Goal: Transaction & Acquisition: Purchase product/service

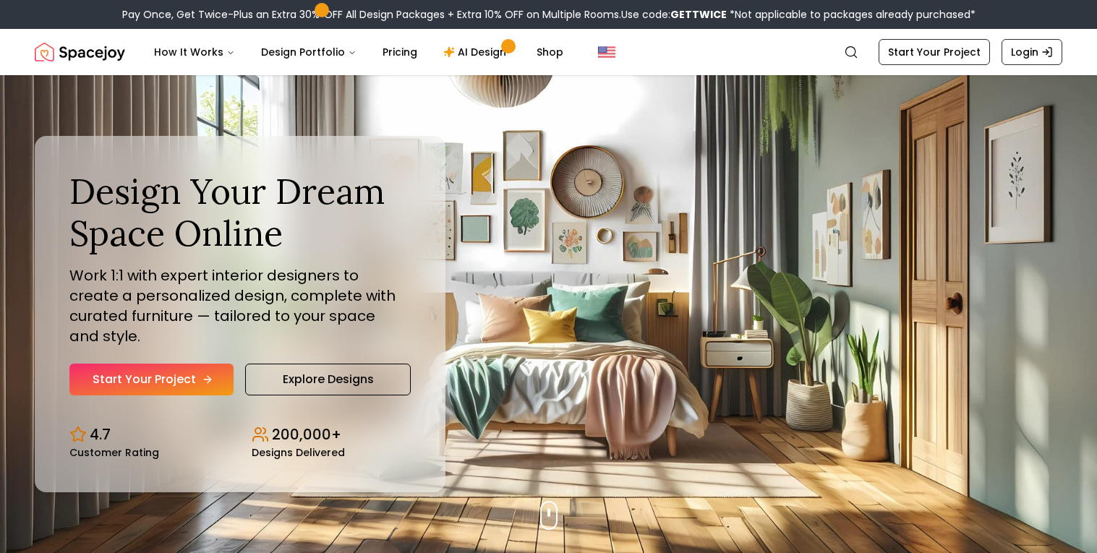
click at [132, 372] on link "Start Your Project" at bounding box center [151, 380] width 164 height 32
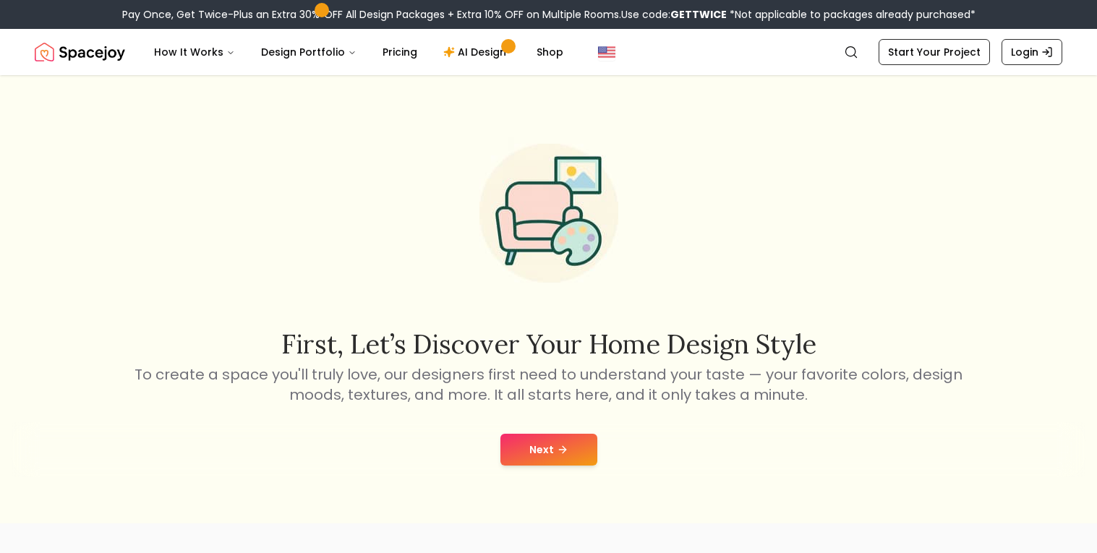
click at [569, 442] on button "Next" at bounding box center [548, 450] width 97 height 32
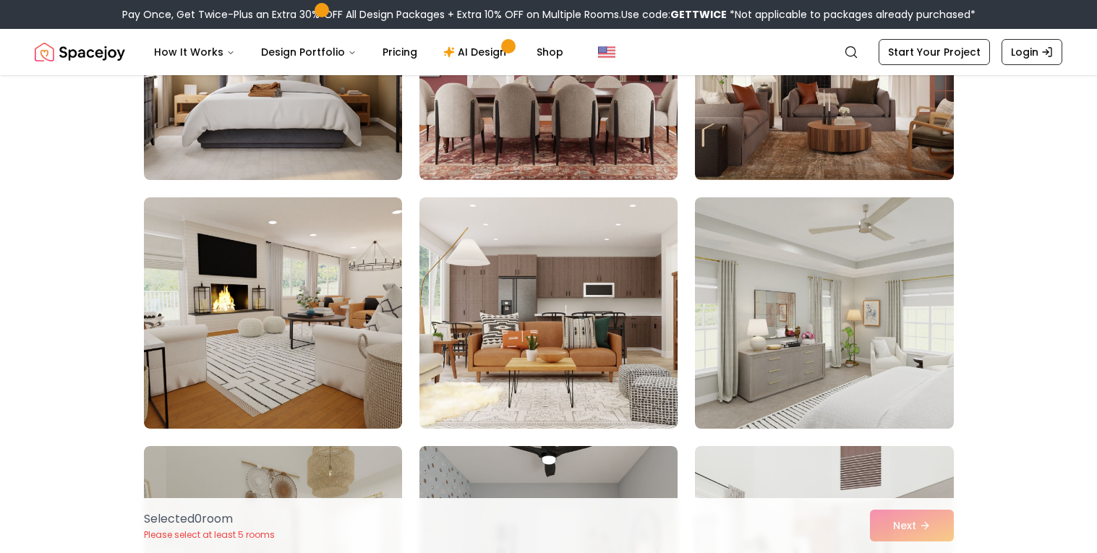
scroll to position [5502, 0]
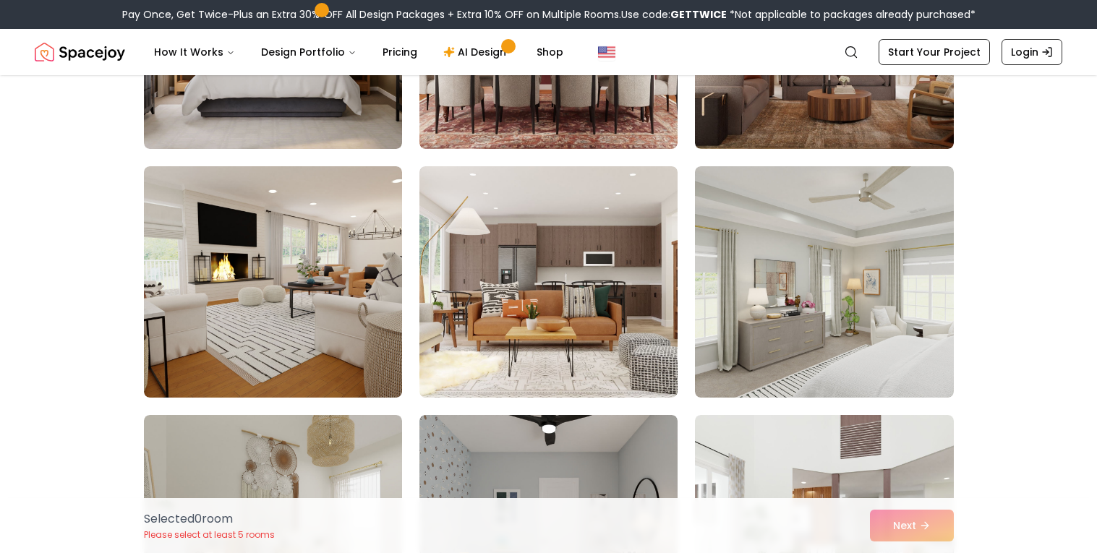
click at [915, 534] on div "Selected 0 room Please select at least 5 rooms Next" at bounding box center [548, 525] width 833 height 55
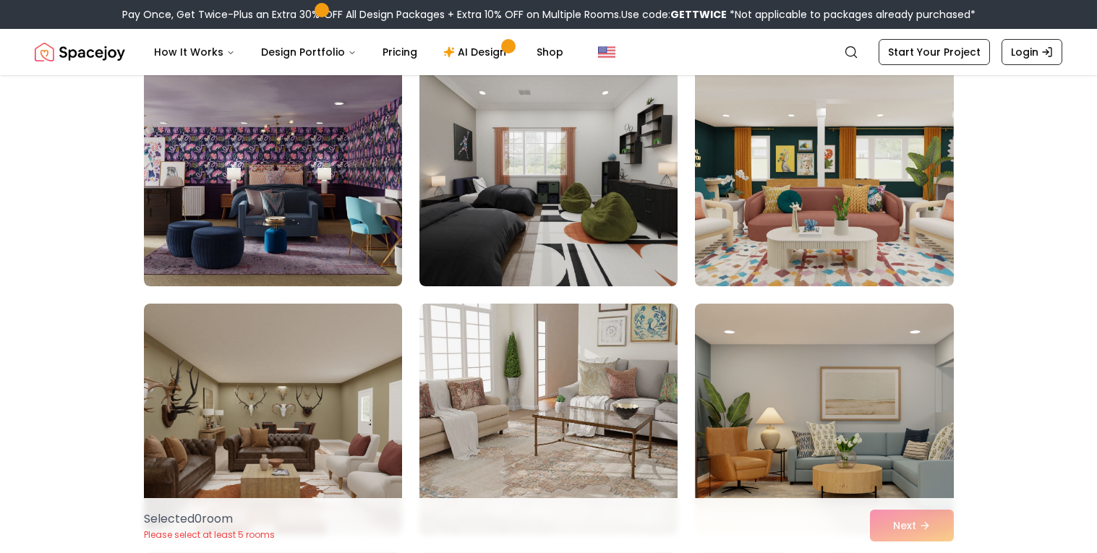
scroll to position [7338, 0]
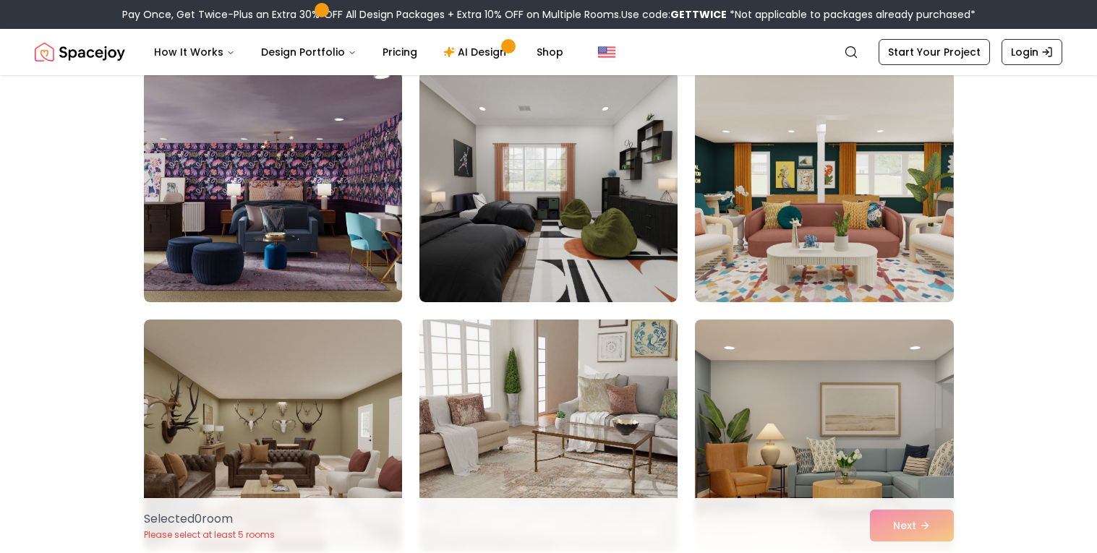
click at [361, 401] on img at bounding box center [273, 435] width 258 height 231
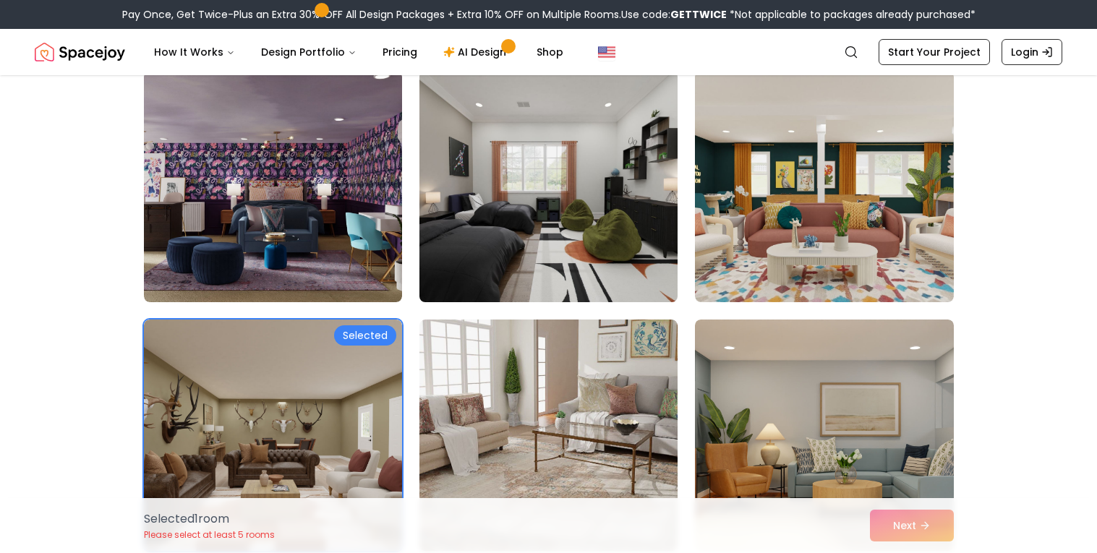
click at [547, 249] on img at bounding box center [548, 186] width 271 height 243
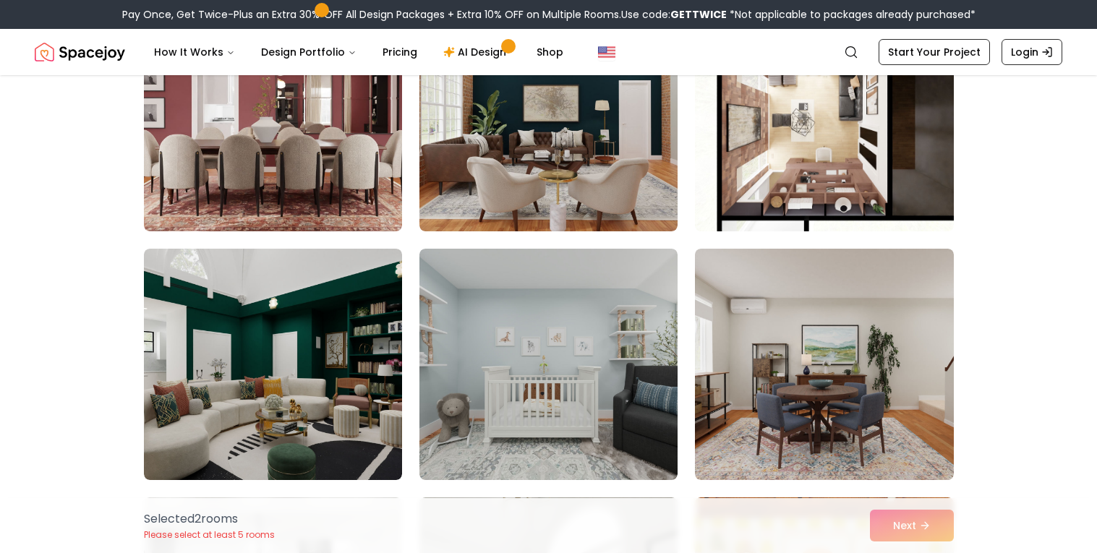
scroll to position [4666, 0]
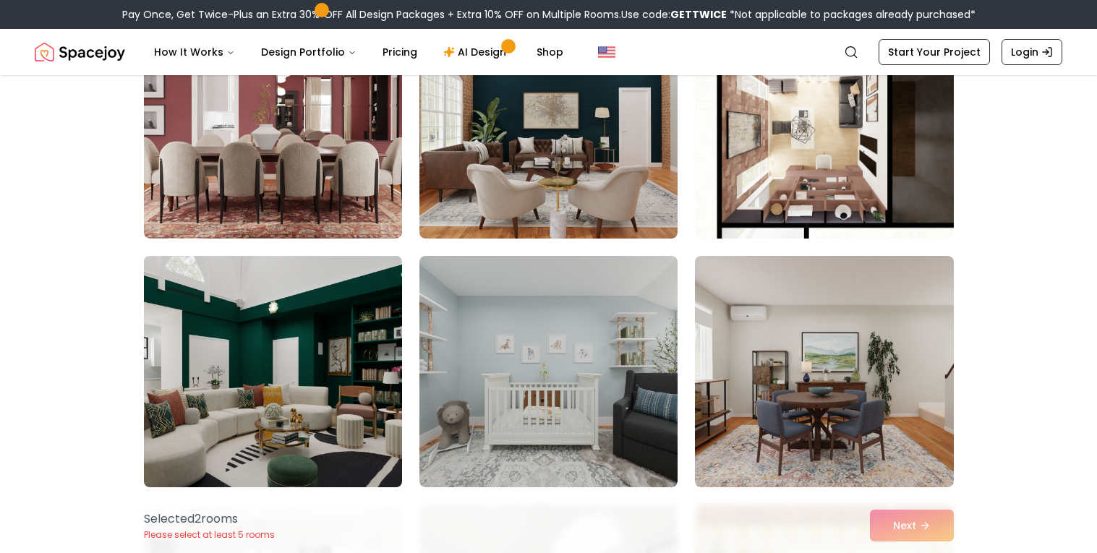
click at [333, 419] on img at bounding box center [272, 371] width 271 height 243
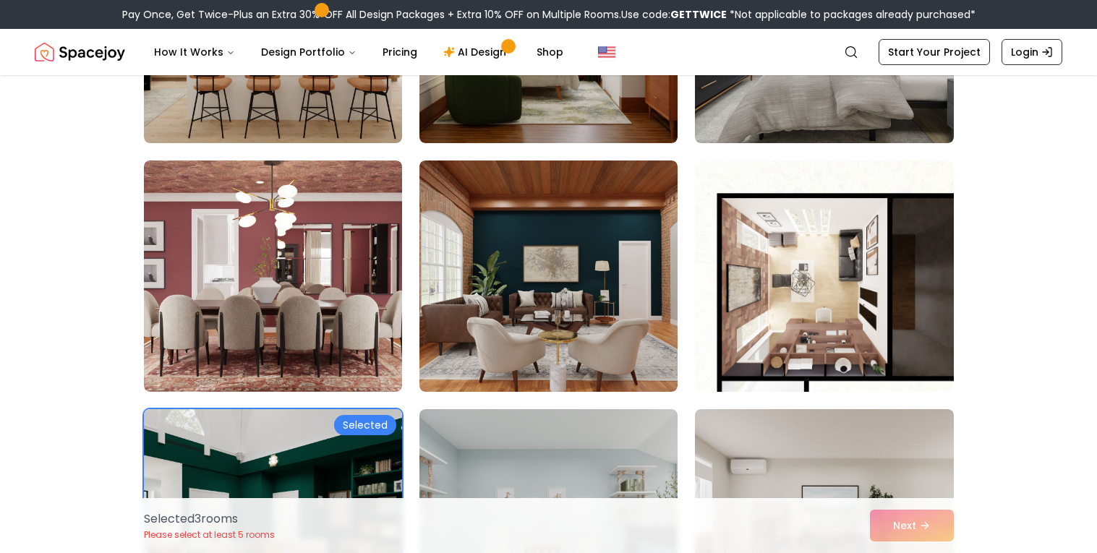
scroll to position [4507, 0]
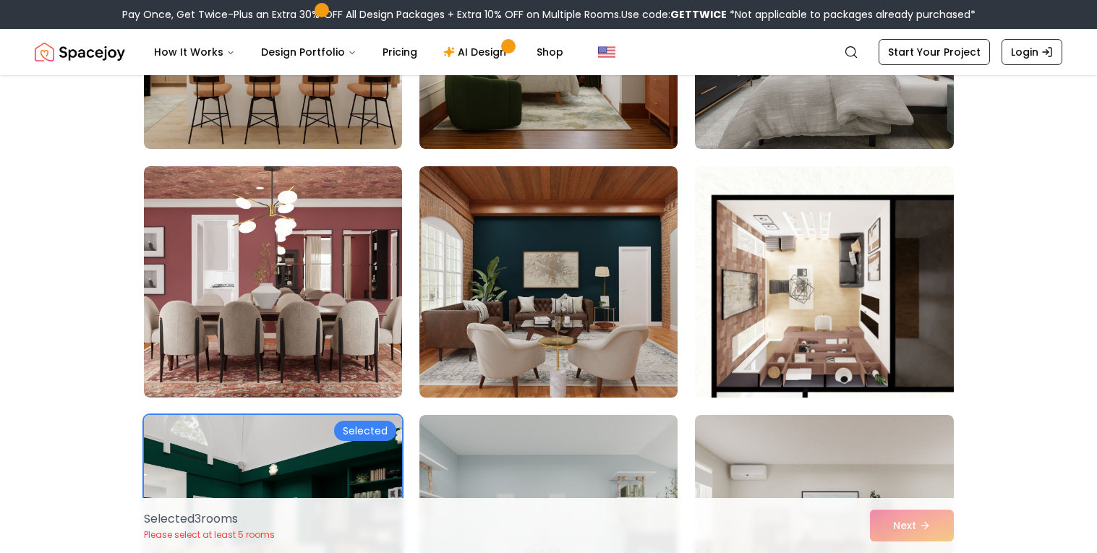
click at [777, 376] on img at bounding box center [823, 282] width 271 height 243
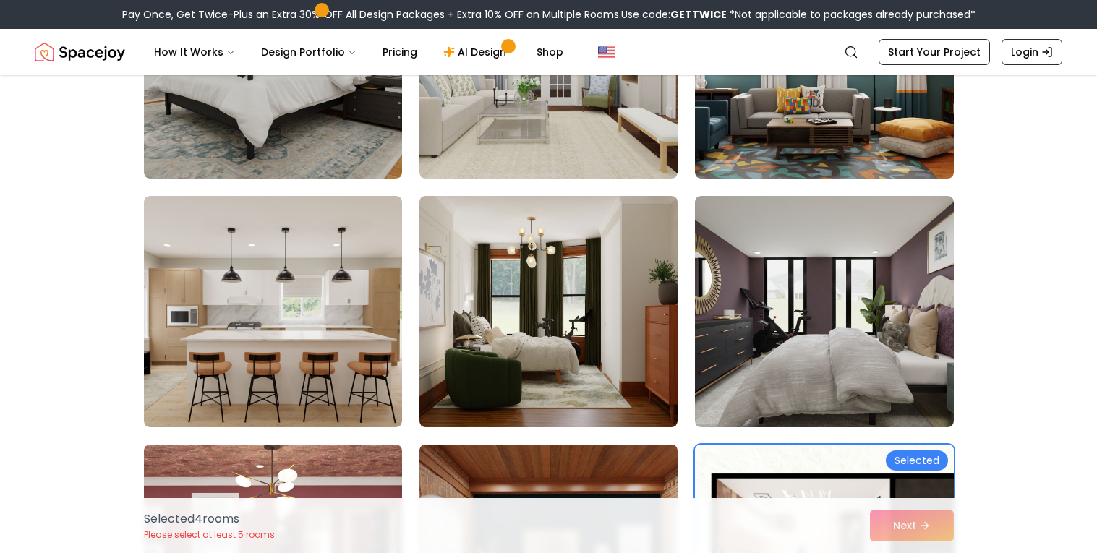
scroll to position [4224, 0]
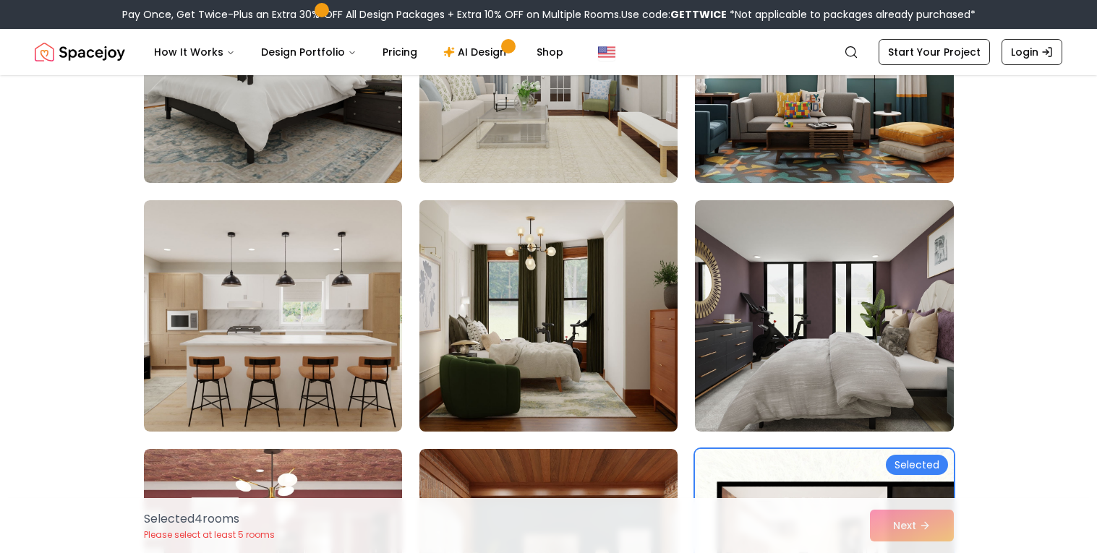
click at [487, 409] on img at bounding box center [548, 315] width 271 height 243
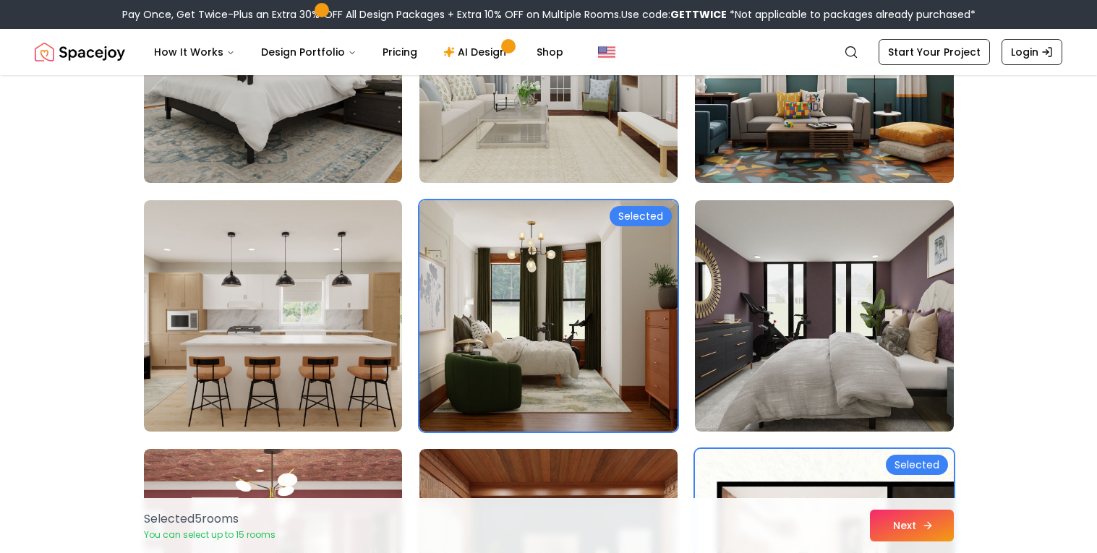
click at [947, 526] on button "Next" at bounding box center [912, 526] width 84 height 32
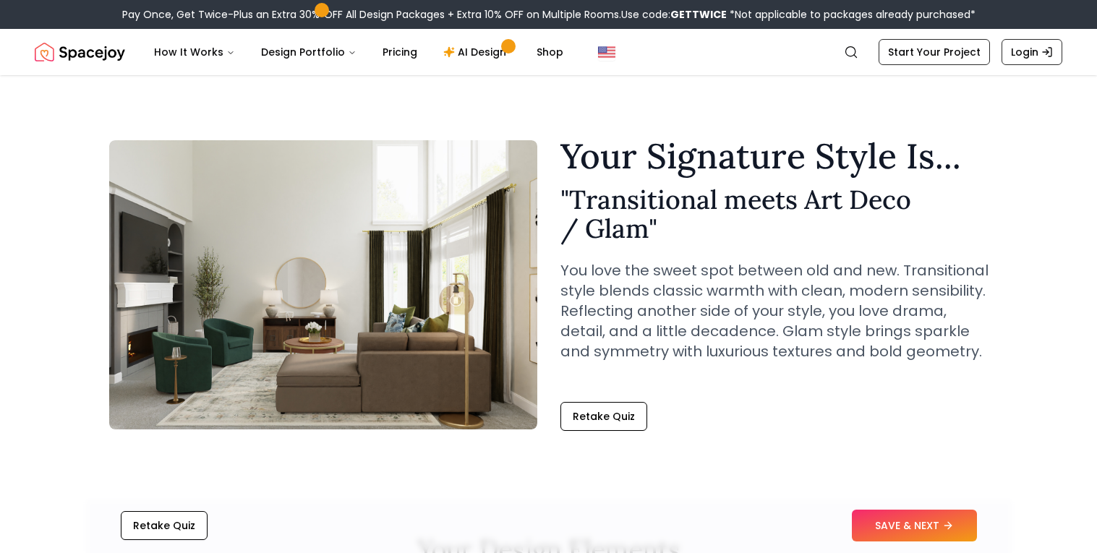
click at [947, 526] on icon at bounding box center [948, 526] width 12 height 12
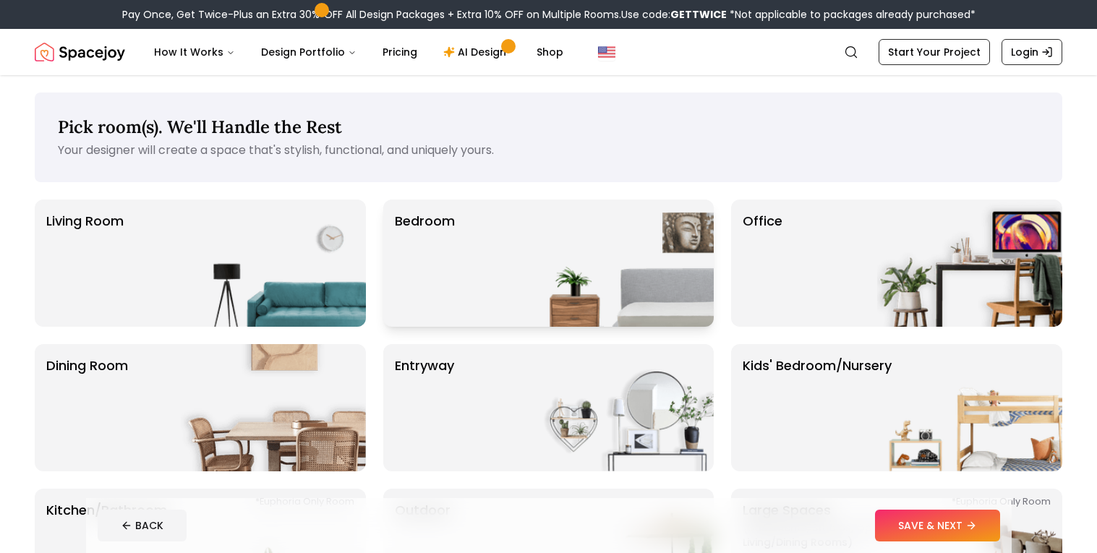
click at [586, 273] on img at bounding box center [621, 263] width 185 height 127
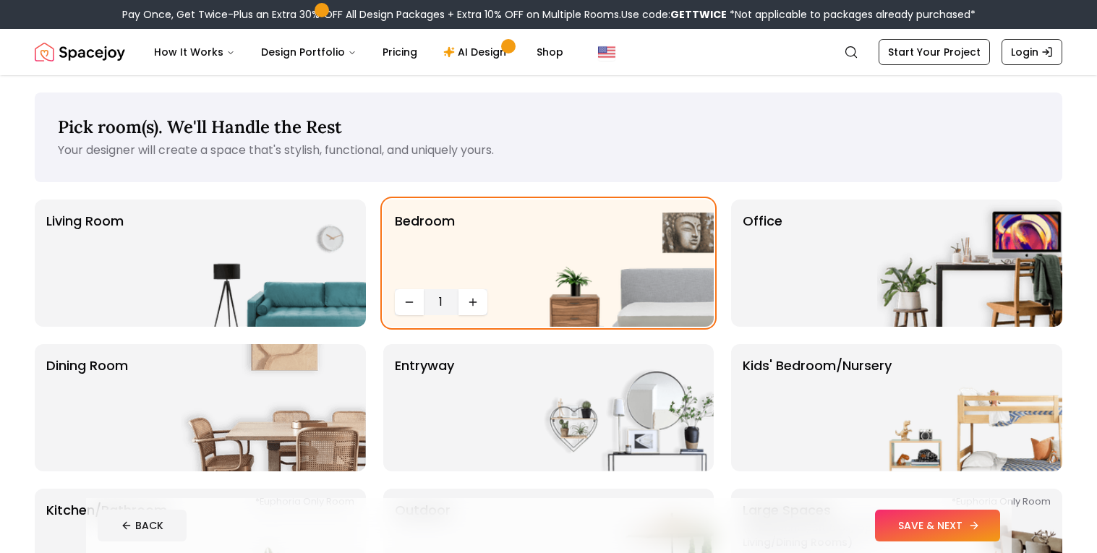
click at [941, 524] on button "SAVE & NEXT" at bounding box center [937, 526] width 125 height 32
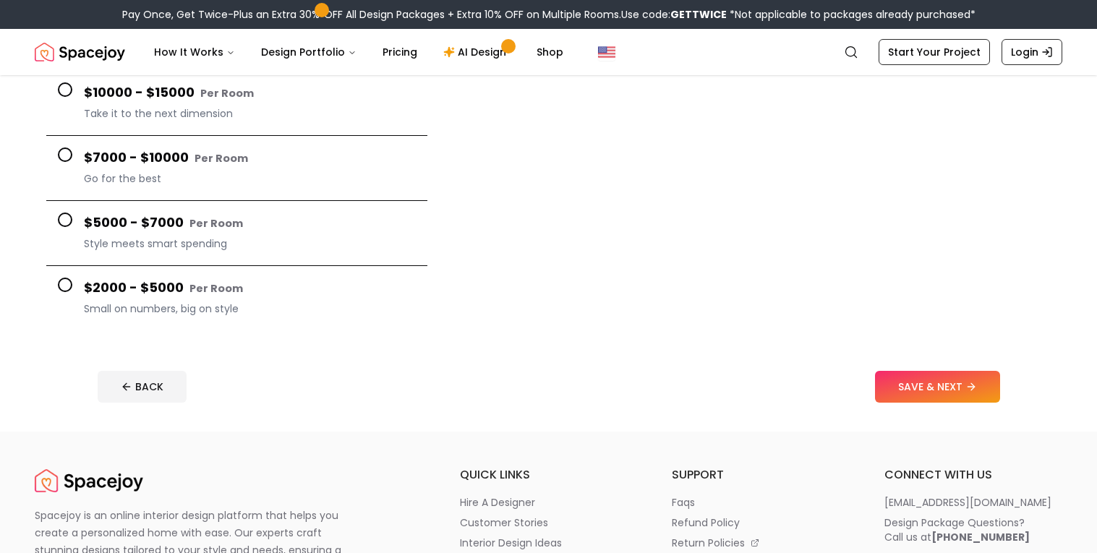
scroll to position [226, 0]
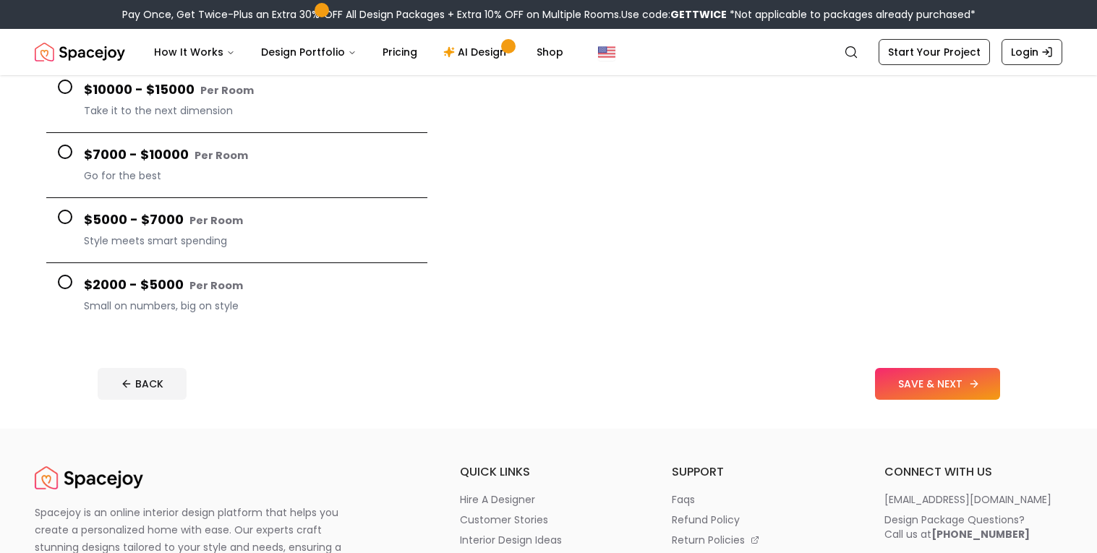
click at [916, 393] on button "SAVE & NEXT" at bounding box center [937, 384] width 125 height 32
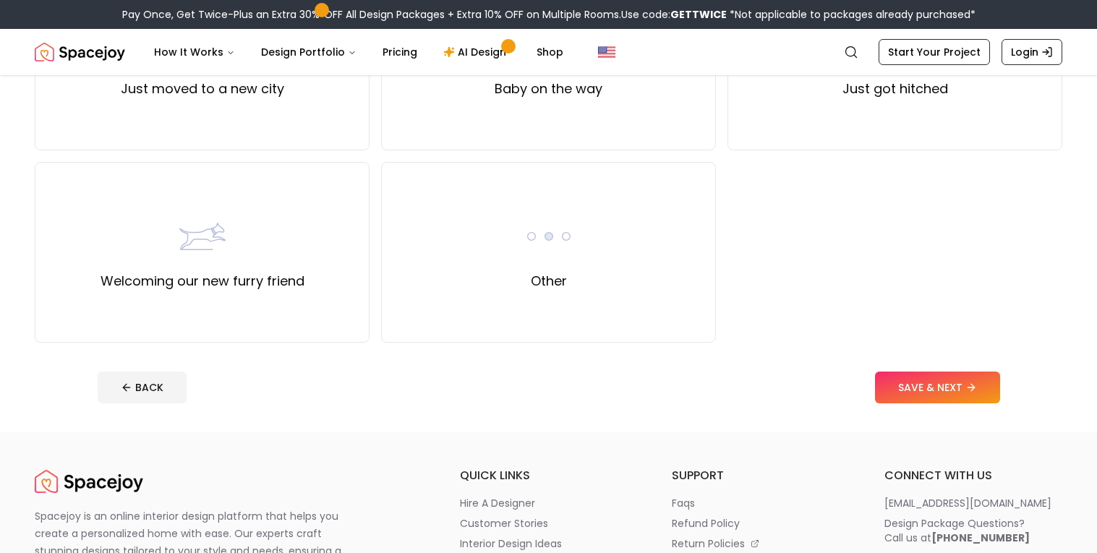
scroll to position [618, 0]
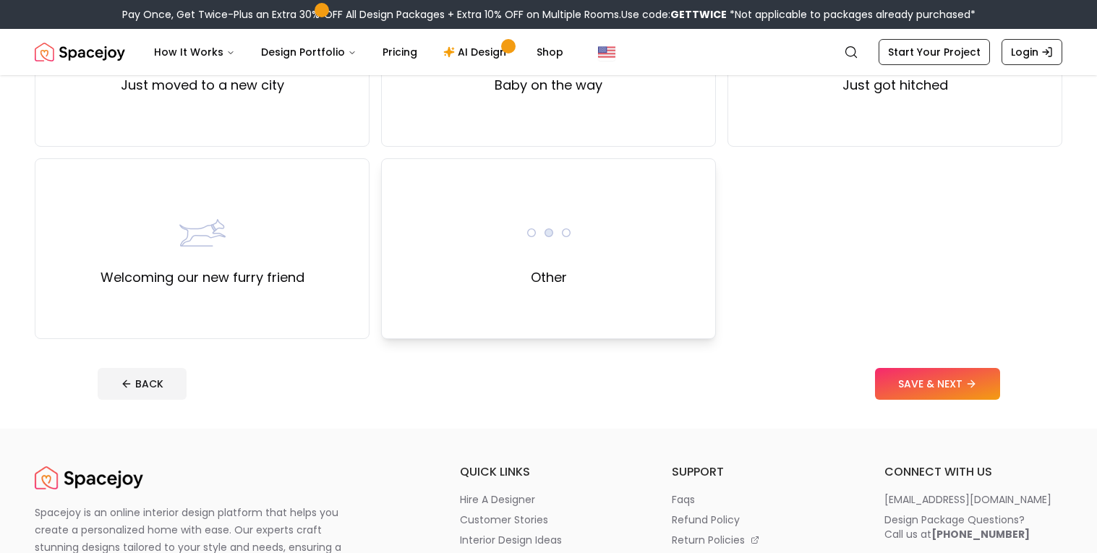
click at [626, 260] on div "Other" at bounding box center [548, 248] width 335 height 181
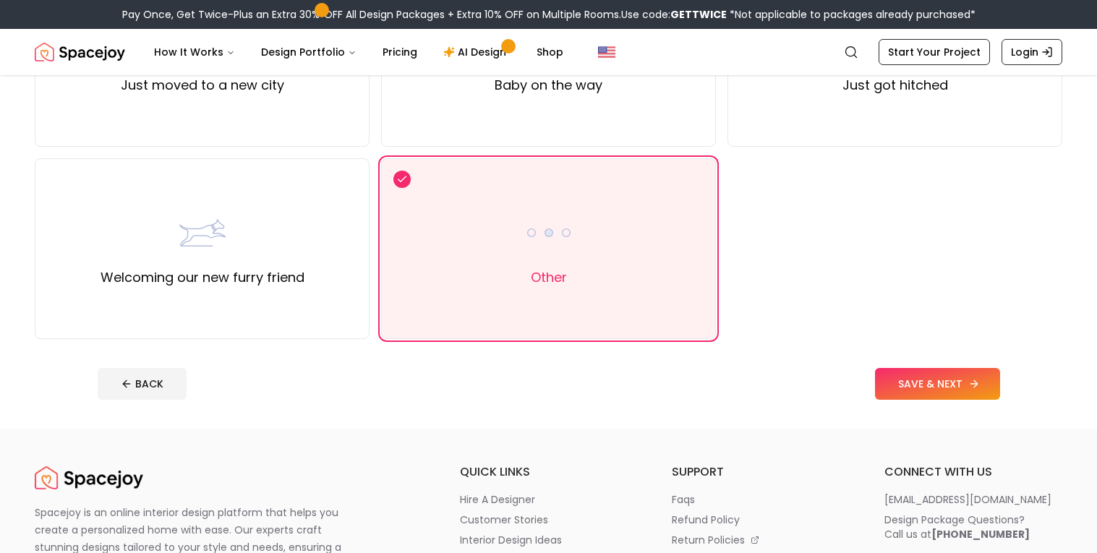
click at [914, 382] on button "SAVE & NEXT" at bounding box center [937, 384] width 125 height 32
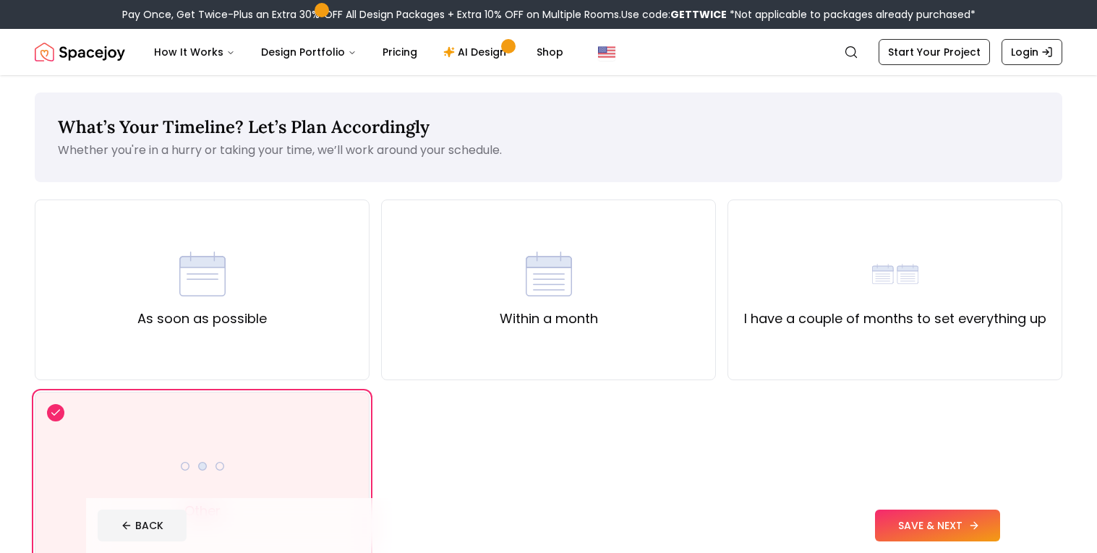
click at [974, 533] on button "SAVE & NEXT" at bounding box center [937, 526] width 125 height 32
